Goal: Task Accomplishment & Management: Manage account settings

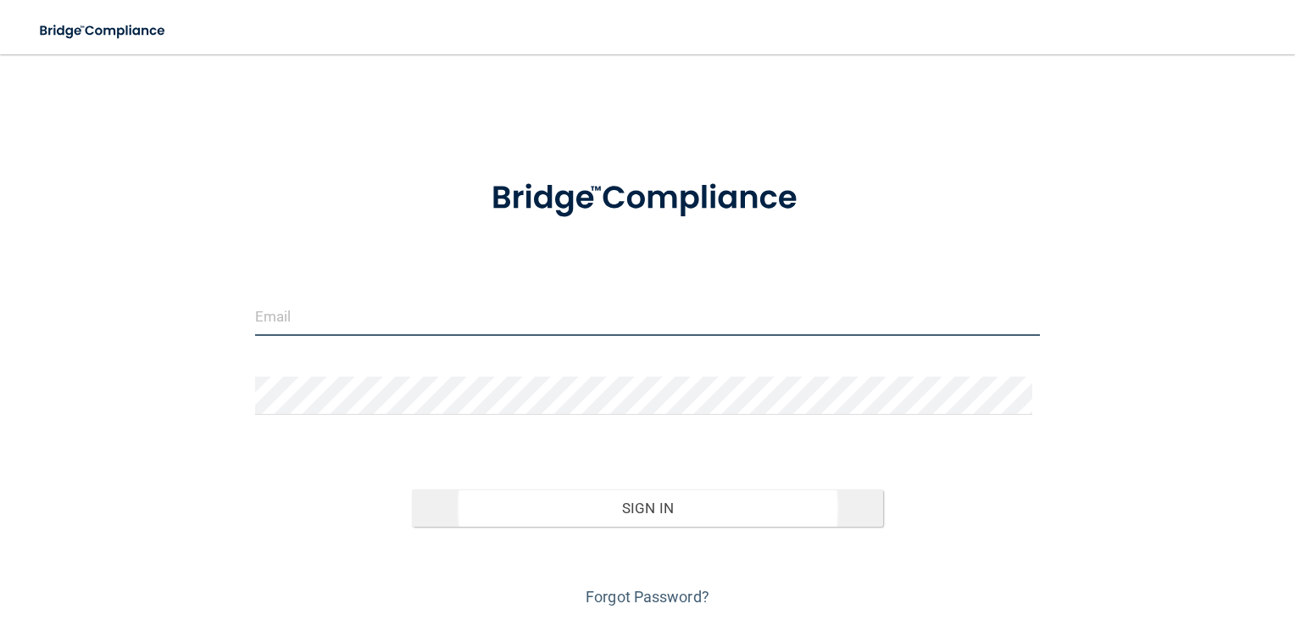
type input "[EMAIL_ADDRESS][DOMAIN_NAME]"
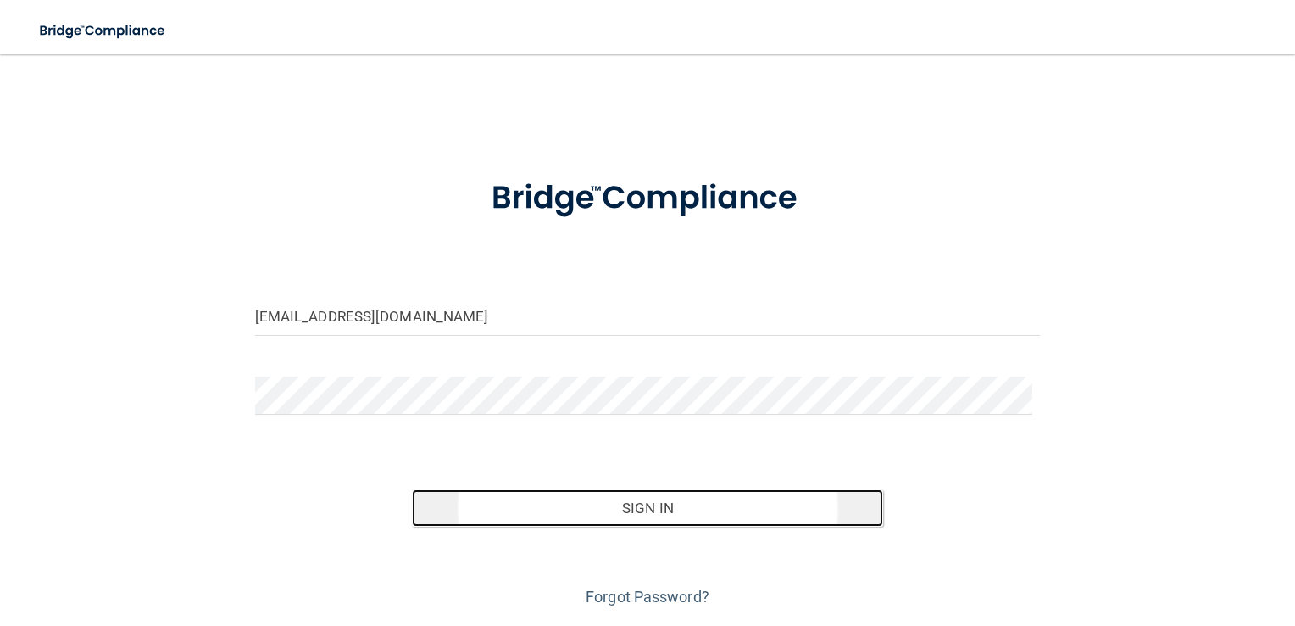
click at [593, 514] on button "Sign In" at bounding box center [647, 507] width 471 height 37
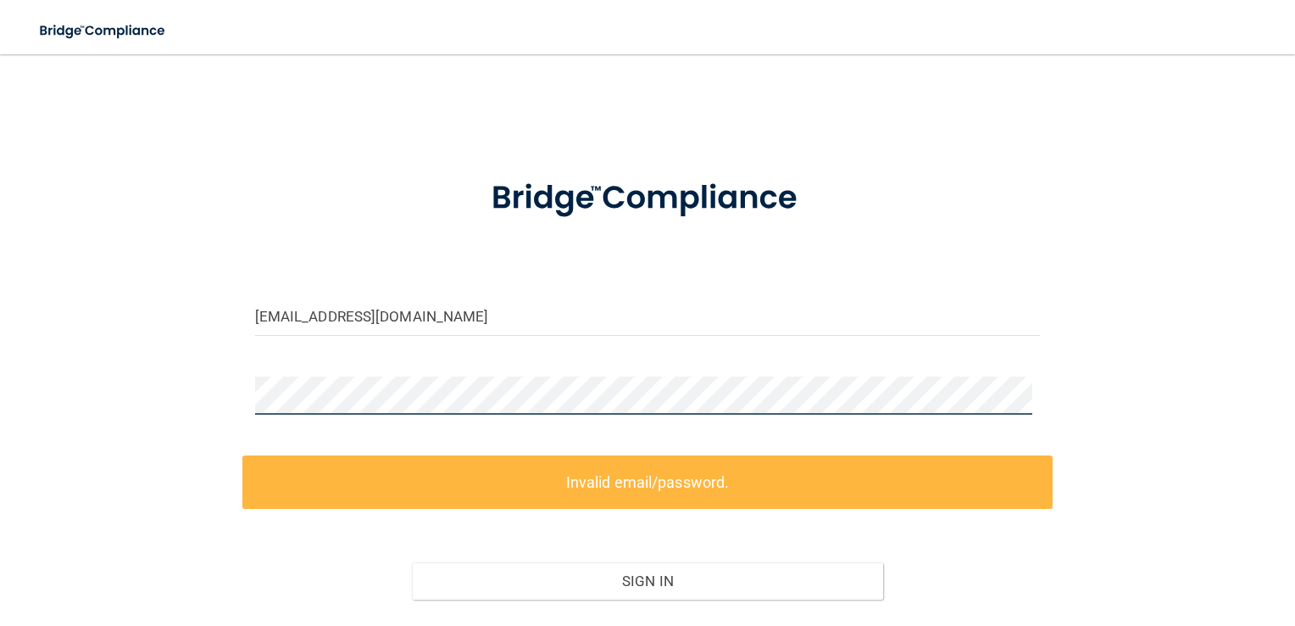
click at [140, 393] on div "[EMAIL_ADDRESS][DOMAIN_NAME] Invalid email/password. You don't have permission …" at bounding box center [648, 377] width 1228 height 612
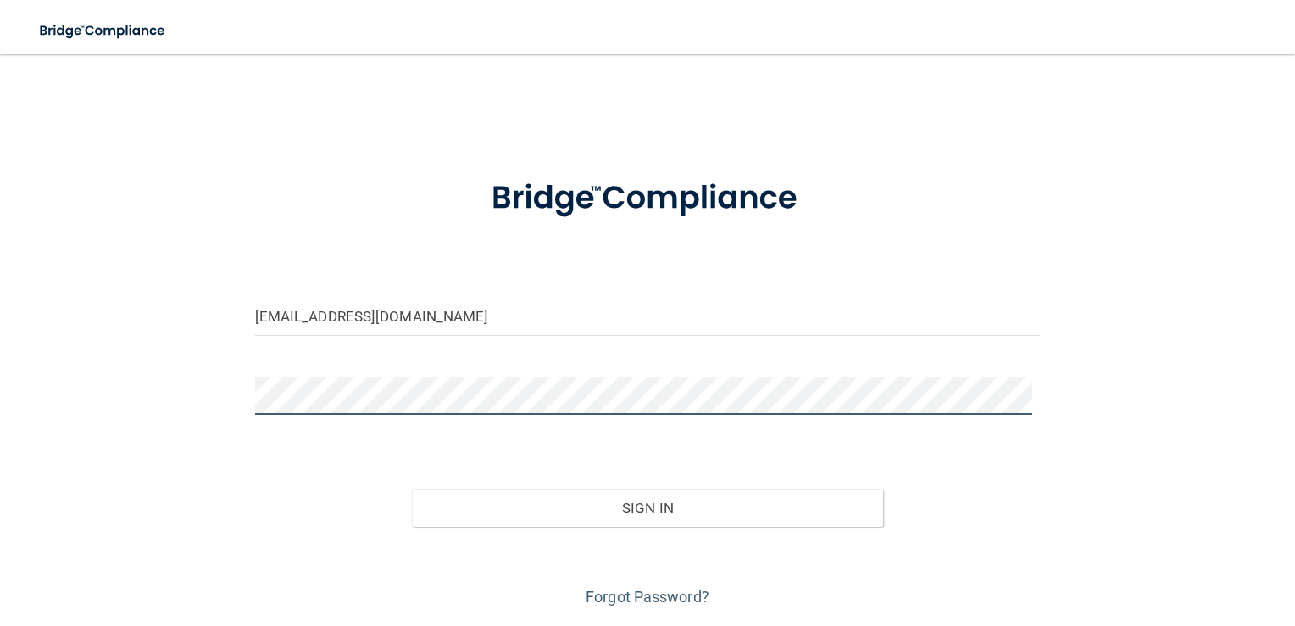
click at [412, 489] on button "Sign In" at bounding box center [647, 507] width 471 height 37
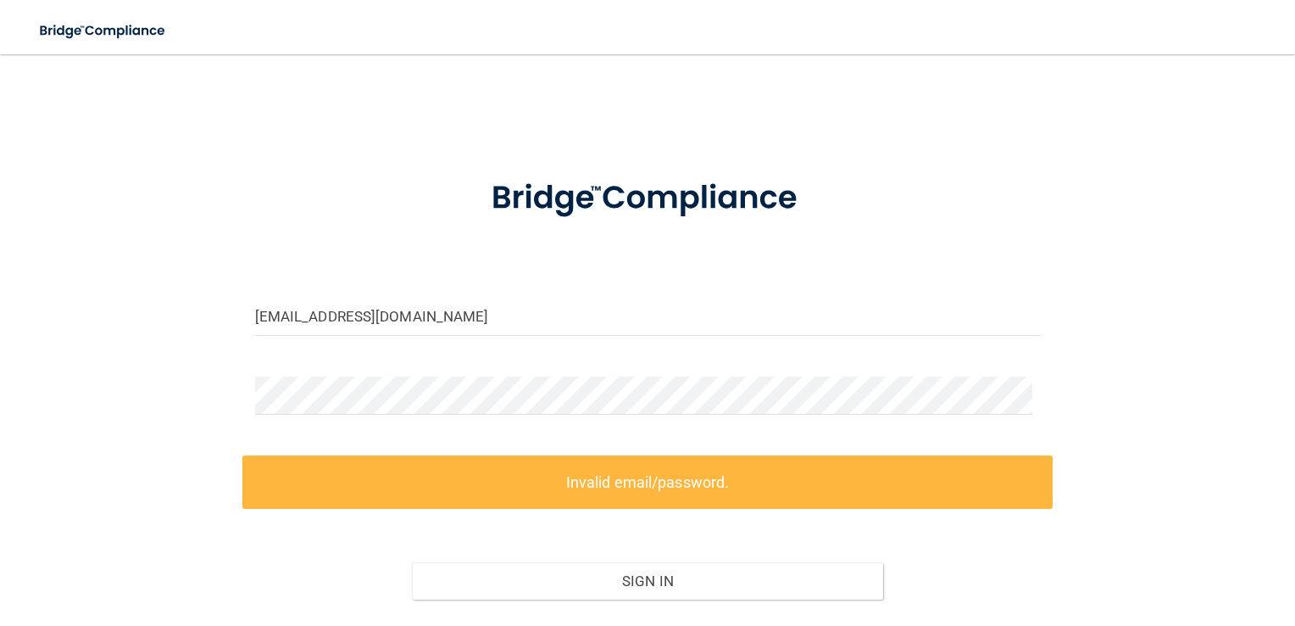
click at [1048, 205] on div "[EMAIL_ADDRESS][DOMAIN_NAME] Invalid email/password. You don't have permission …" at bounding box center [648, 377] width 1228 height 612
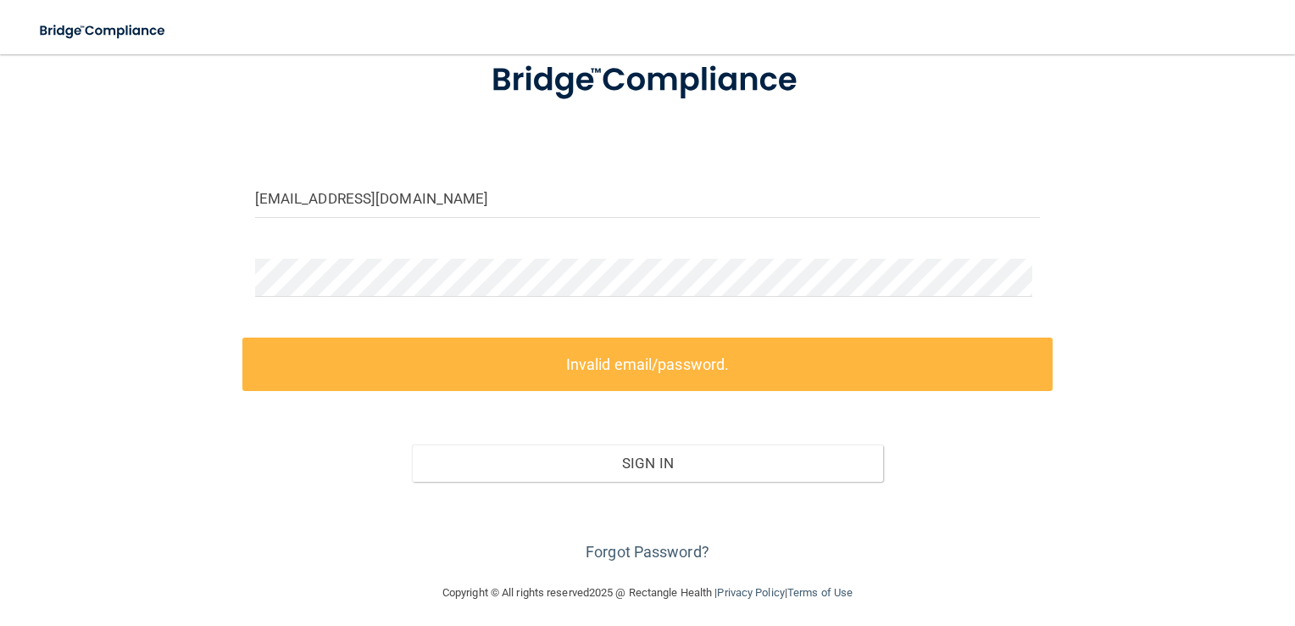
scroll to position [125, 0]
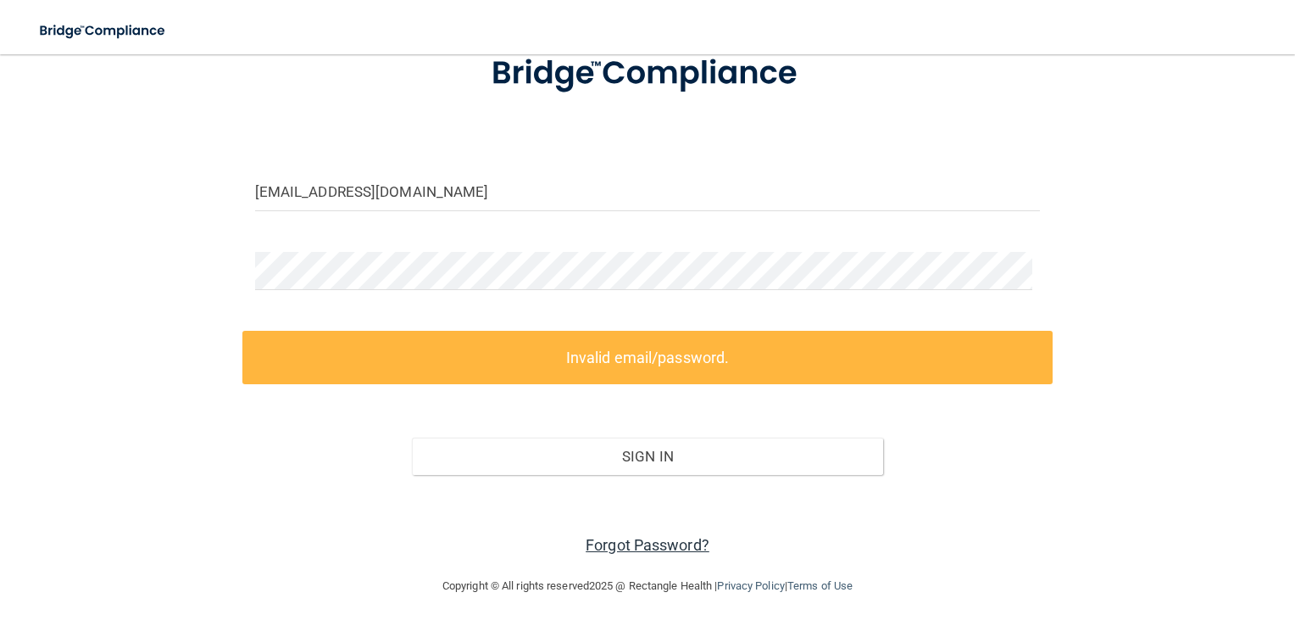
click at [686, 536] on link "Forgot Password?" at bounding box center [648, 545] width 124 height 18
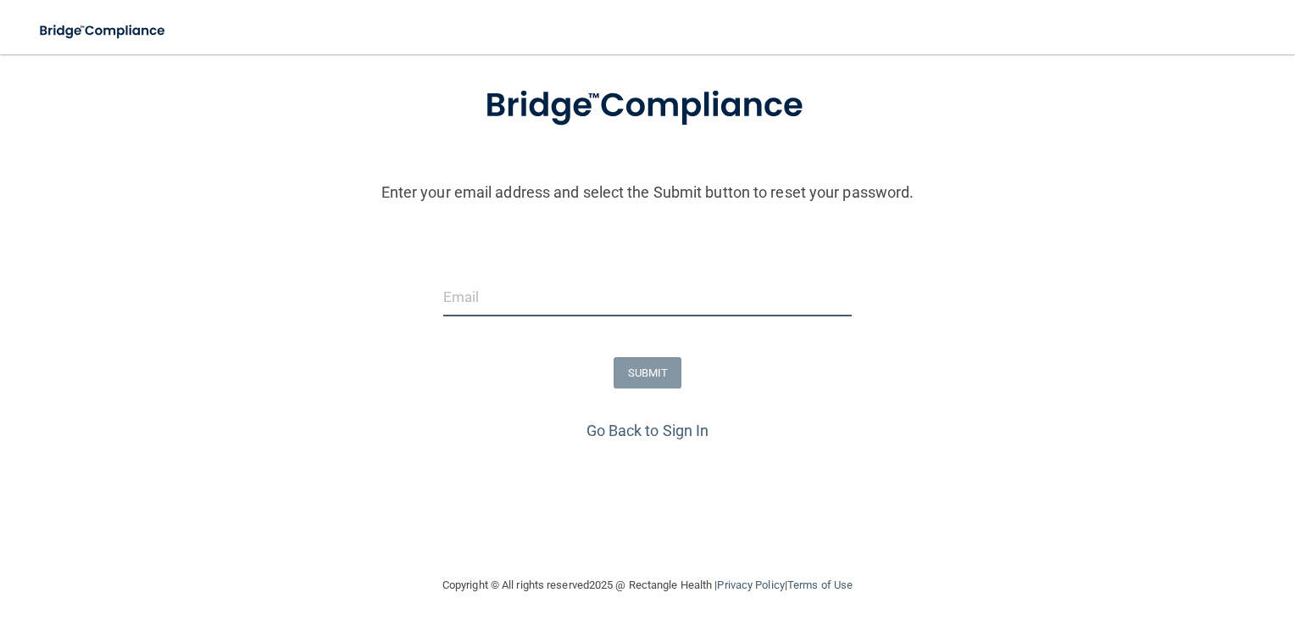
click at [596, 296] on input "email" at bounding box center [647, 297] width 409 height 38
type input "[EMAIL_ADDRESS][DOMAIN_NAME]"
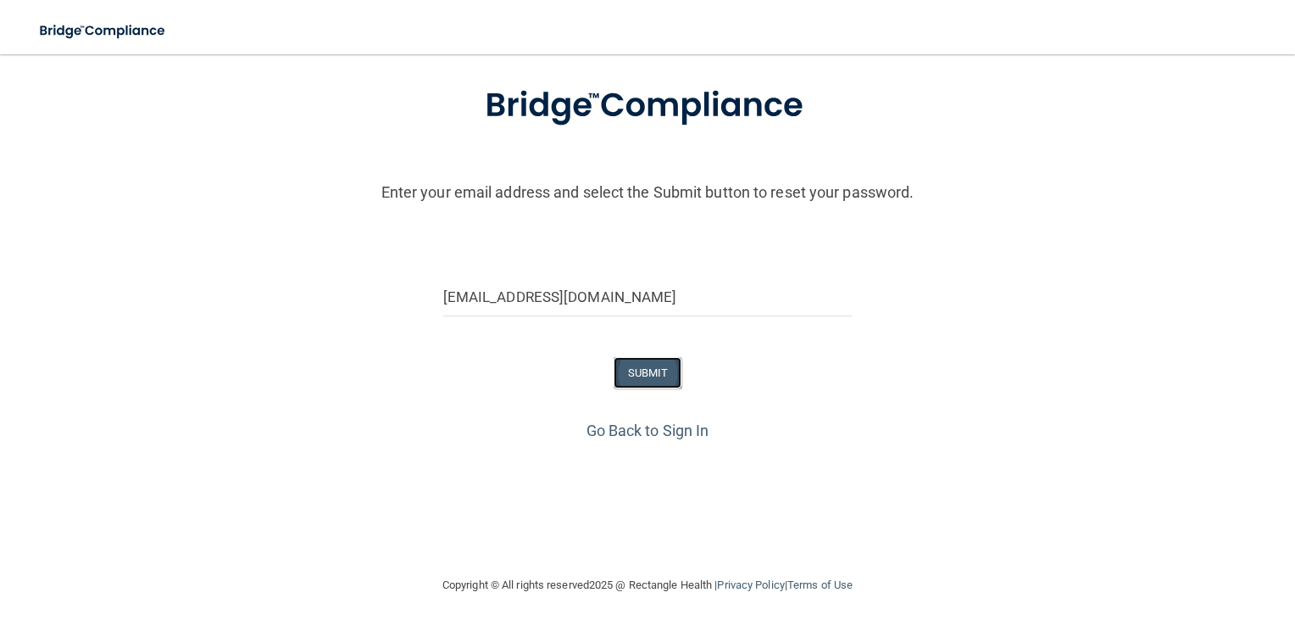
click at [648, 375] on button "SUBMIT" at bounding box center [648, 372] width 69 height 31
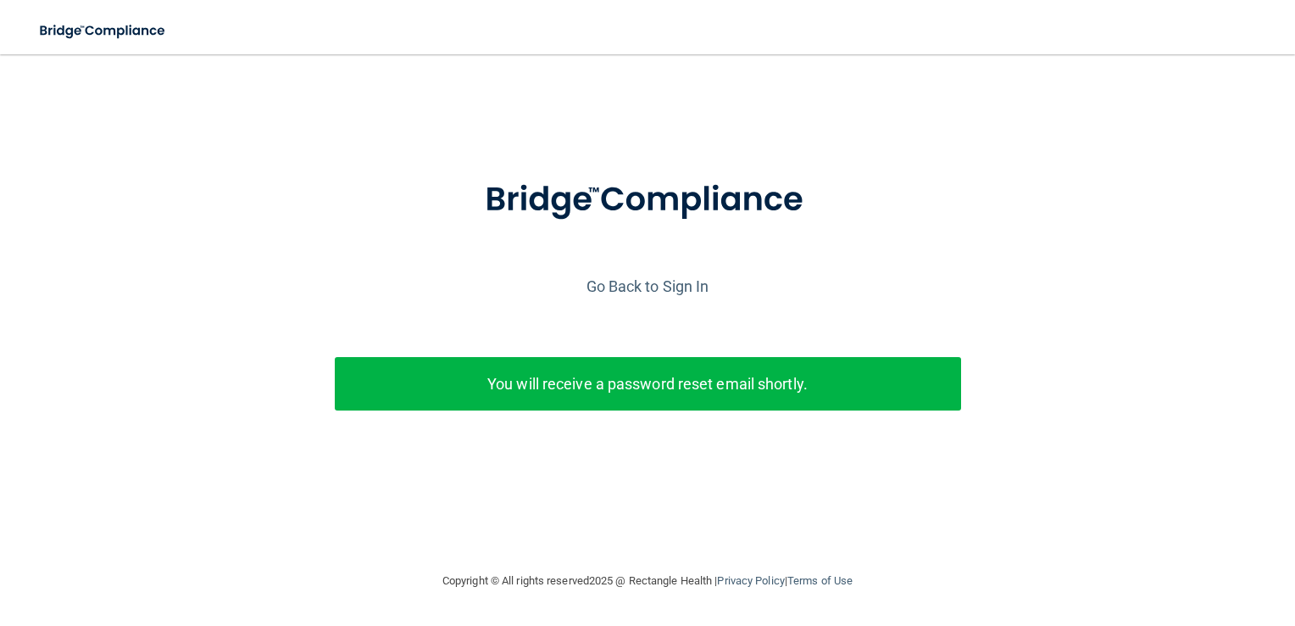
click at [1078, 319] on div "Enter your email address and select the Submit button to reset your password. […" at bounding box center [647, 321] width 1278 height 331
